Goal: Task Accomplishment & Management: Manage account settings

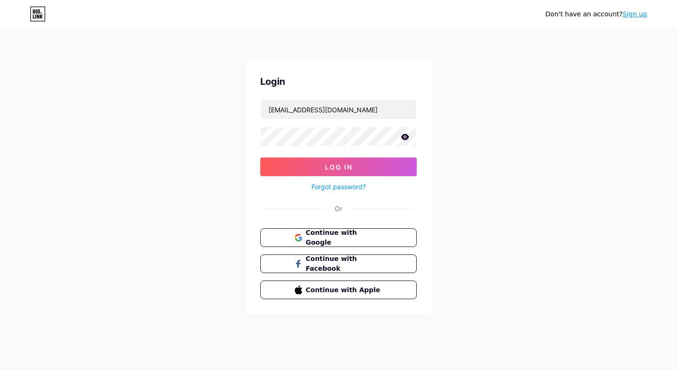
click at [260, 157] on button "Log In" at bounding box center [338, 166] width 156 height 19
click at [372, 167] on button "Log In" at bounding box center [338, 166] width 156 height 19
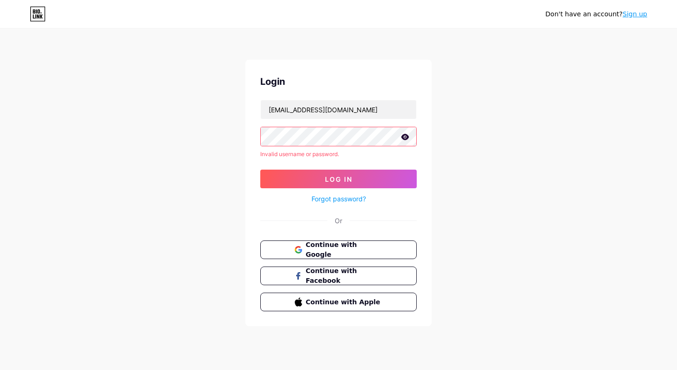
click at [517, 185] on div "Don't have an account? Sign up Login [EMAIL_ADDRESS][DOMAIN_NAME] Invalid usern…" at bounding box center [338, 178] width 677 height 356
click at [385, 182] on button "Log In" at bounding box center [338, 178] width 156 height 19
click at [355, 47] on div "Don't have an account? Sign up Login [EMAIL_ADDRESS][DOMAIN_NAME] Invalid usern…" at bounding box center [338, 178] width 677 height 356
